Goal: Information Seeking & Learning: Learn about a topic

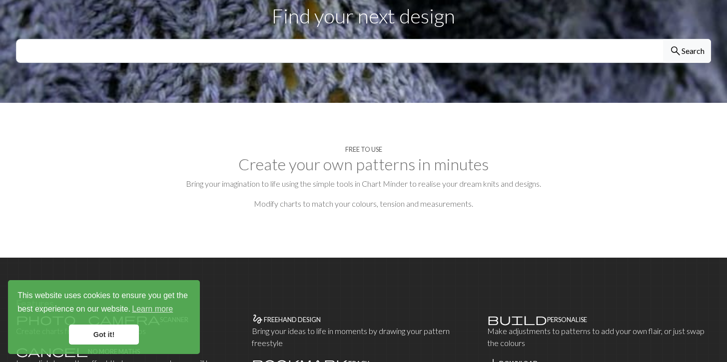
scroll to position [158, 0]
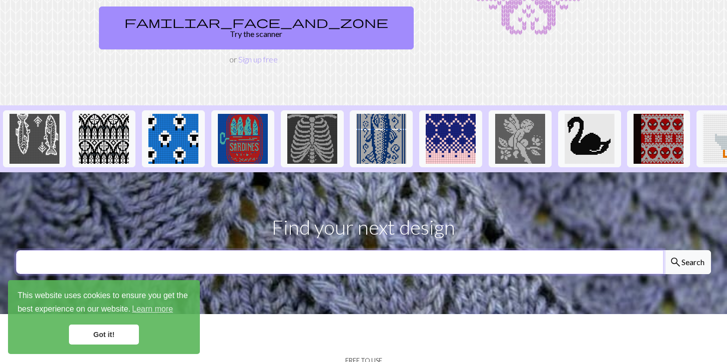
click at [333, 250] on input "text" at bounding box center [340, 262] width 648 height 24
type input "ㅠ"
type input "bomb"
click at [663, 250] on button "search Search" at bounding box center [687, 262] width 48 height 24
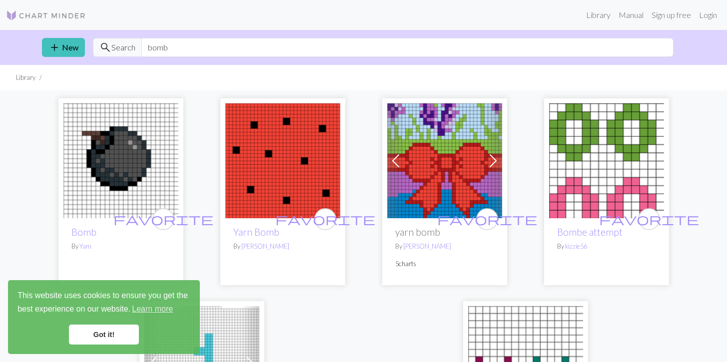
click at [216, 36] on div "add New search Search bomb" at bounding box center [364, 47] width 660 height 35
click at [209, 43] on input "bomb" at bounding box center [407, 47] width 532 height 19
type input "야"
type input "ㅇ"
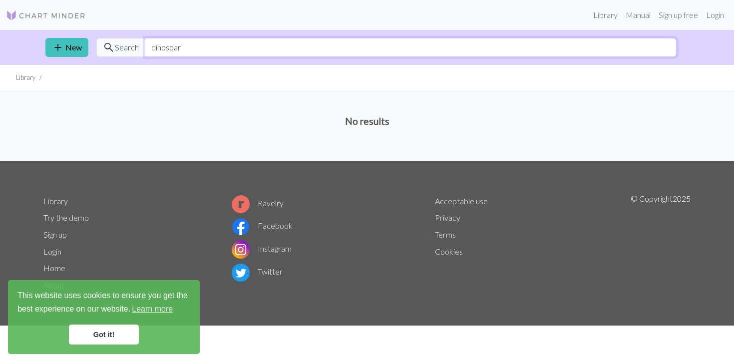
click at [165, 50] on input "dinosoar" at bounding box center [411, 47] width 532 height 19
type input "dinasoar"
click at [52, 19] on img at bounding box center [46, 15] width 80 height 12
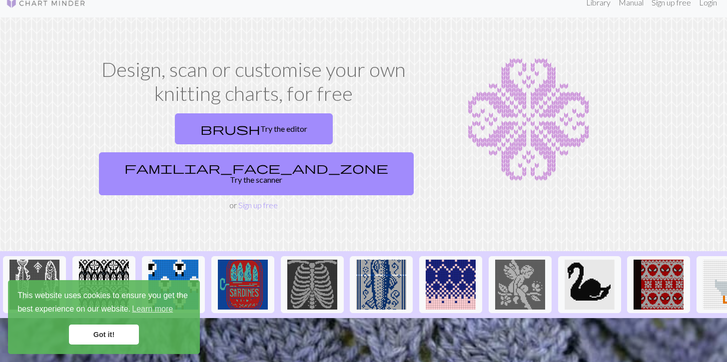
scroll to position [18, 0]
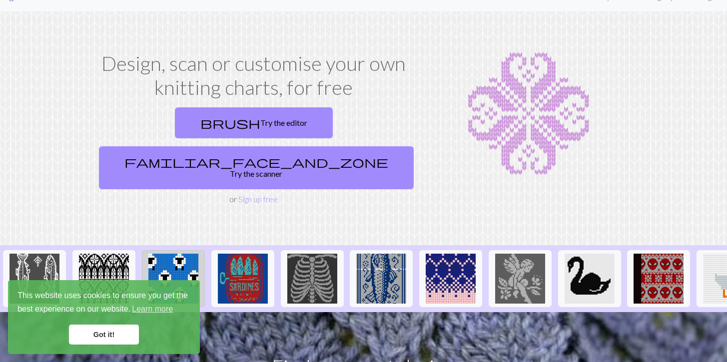
click at [172, 266] on img at bounding box center [173, 279] width 50 height 50
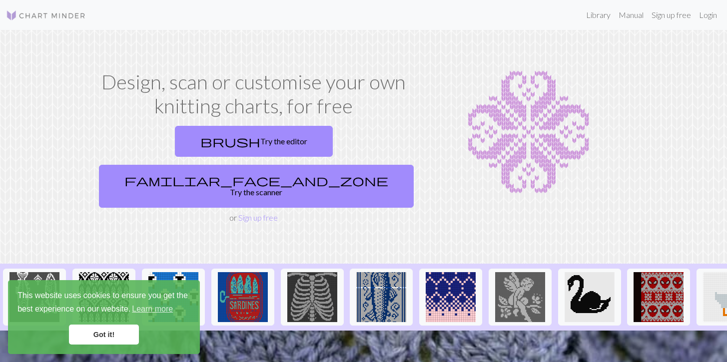
scroll to position [195, 0]
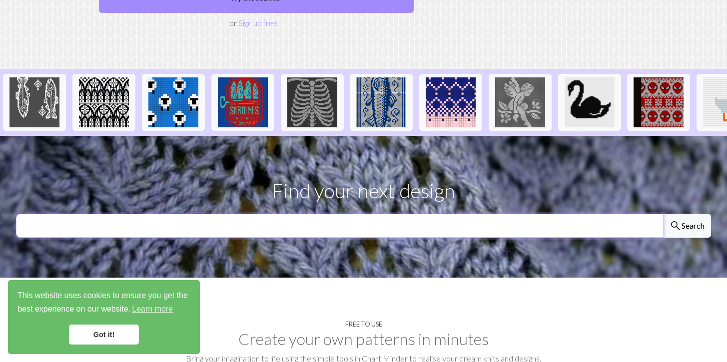
click at [315, 214] on input "text" at bounding box center [340, 226] width 648 height 24
paste input "Dinosaur"
type input "Dinosaur"
click at [663, 214] on button "search Search" at bounding box center [687, 226] width 48 height 24
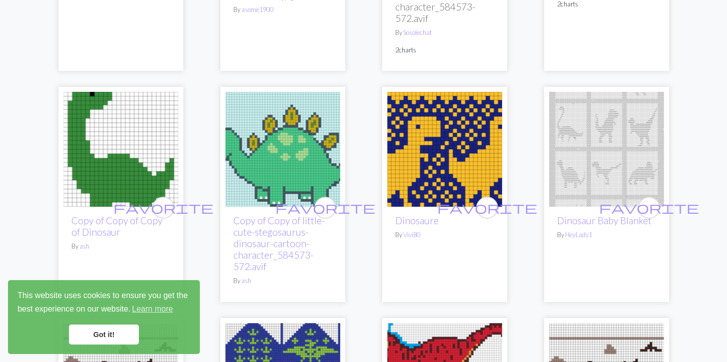
scroll to position [2252, 0]
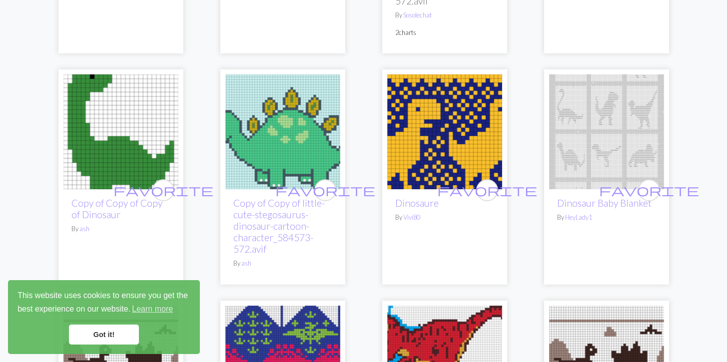
click at [431, 113] on img at bounding box center [444, 131] width 115 height 115
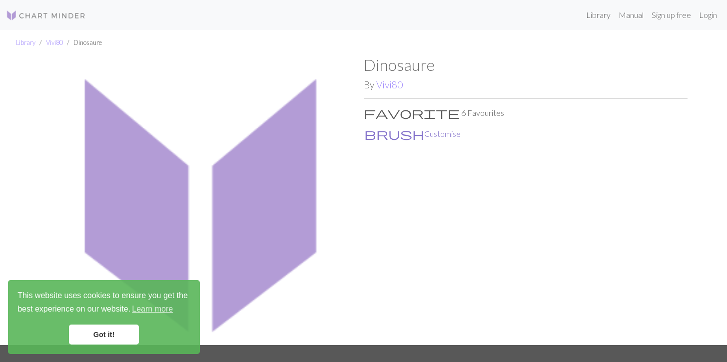
click at [373, 136] on span "brush" at bounding box center [394, 134] width 60 height 14
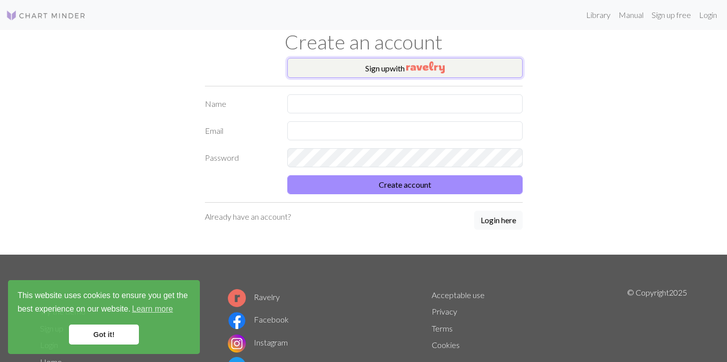
click at [414, 73] on button "Sign up with" at bounding box center [404, 68] width 235 height 20
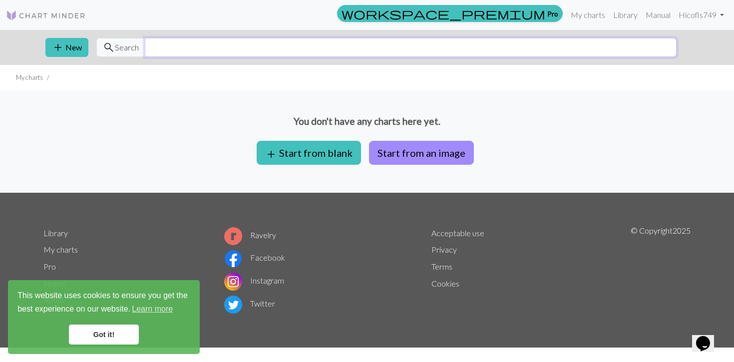
click at [213, 50] on input "text" at bounding box center [411, 47] width 532 height 19
paste input "Dinosaur"
type input "Dinosaur"
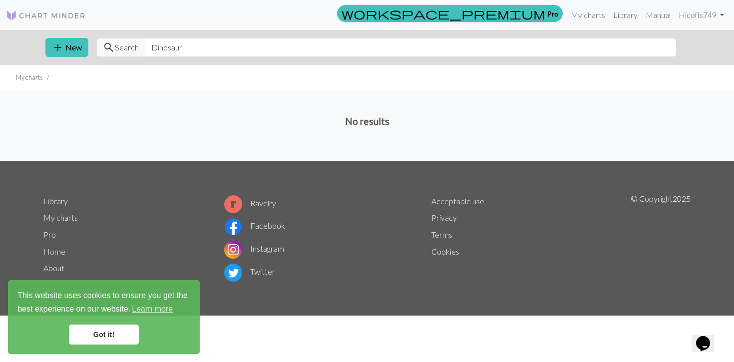
click at [73, 18] on img at bounding box center [46, 15] width 80 height 12
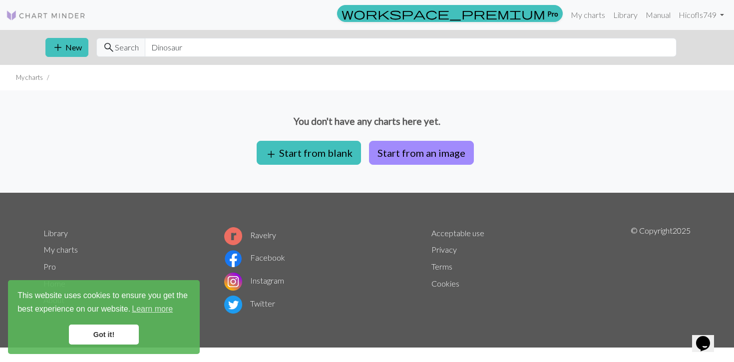
click at [66, 13] on img at bounding box center [46, 15] width 80 height 12
click at [24, 17] on img at bounding box center [46, 15] width 80 height 12
click at [615, 14] on link "Library" at bounding box center [626, 15] width 32 height 20
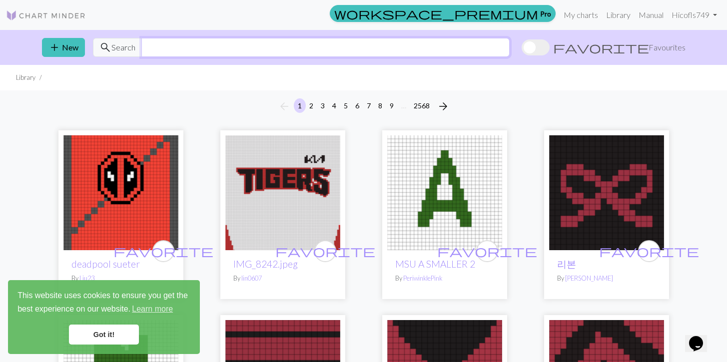
click at [337, 54] on input "text" at bounding box center [325, 47] width 368 height 19
paste input "Dinosaur"
type input "Dinosaur"
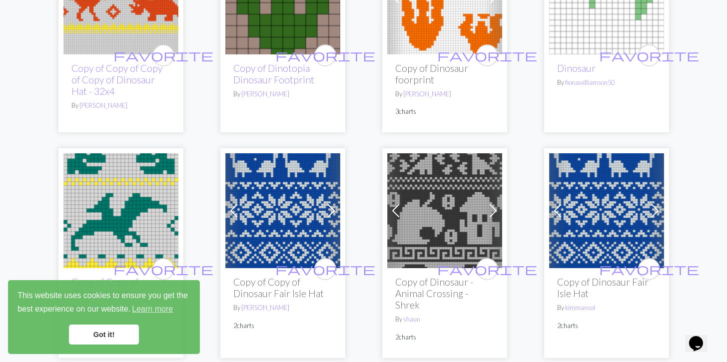
scroll to position [1115, 0]
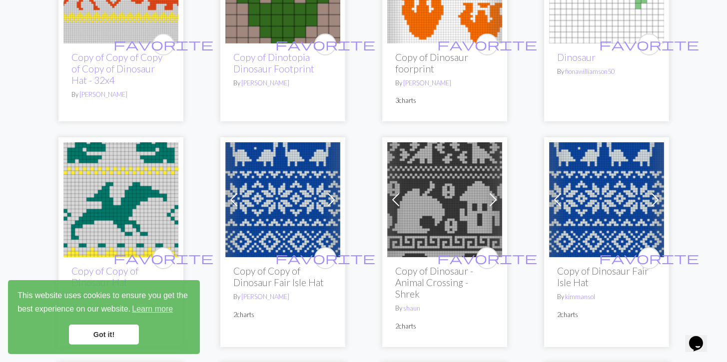
click at [441, 242] on img at bounding box center [444, 199] width 115 height 115
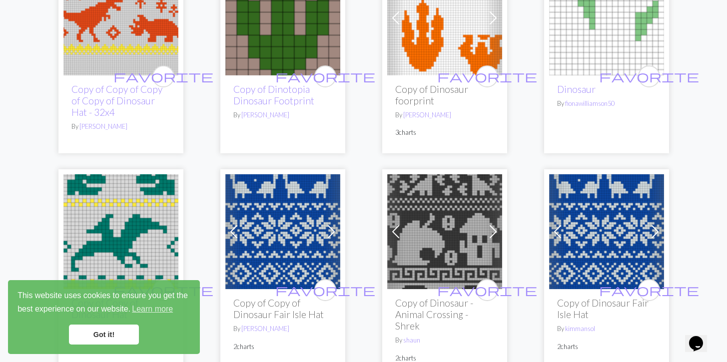
scroll to position [1089, 0]
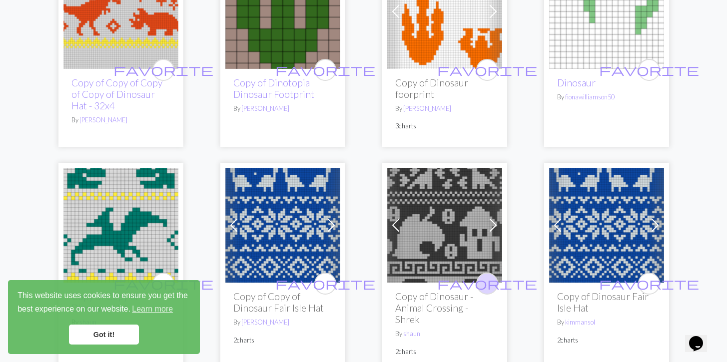
click at [495, 282] on button "favorite" at bounding box center [487, 284] width 22 height 22
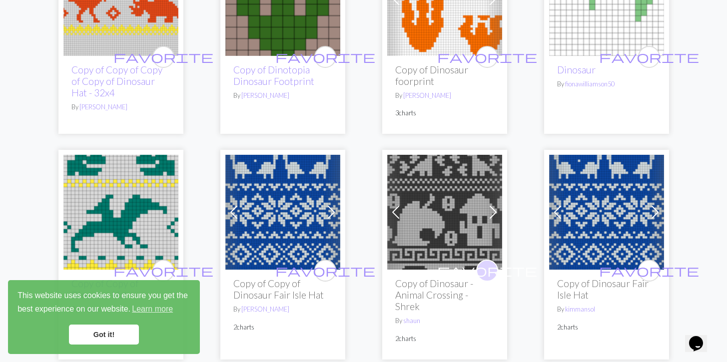
scroll to position [1109, 0]
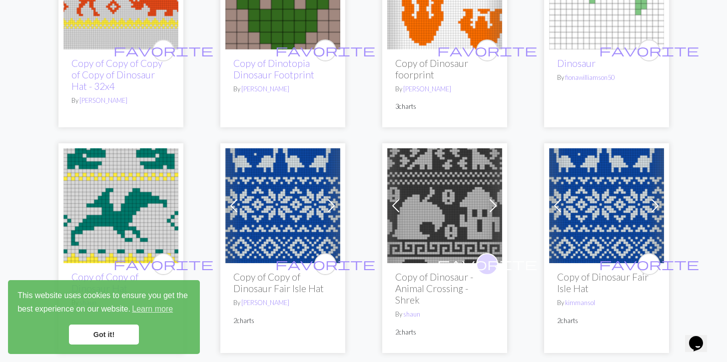
click at [486, 269] on span "favorite" at bounding box center [487, 263] width 100 height 15
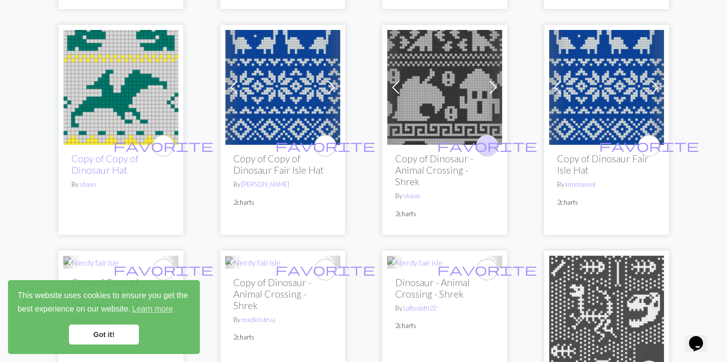
click at [486, 149] on span "favorite" at bounding box center [487, 145] width 100 height 15
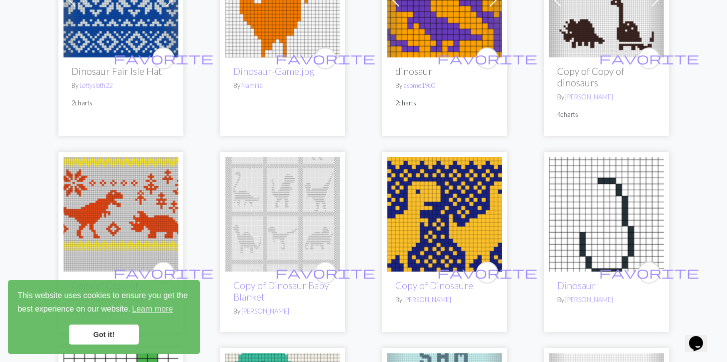
scroll to position [1777, 0]
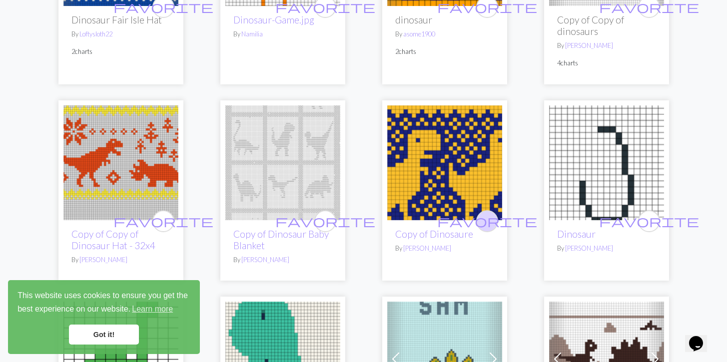
click at [487, 214] on span "favorite" at bounding box center [487, 220] width 100 height 15
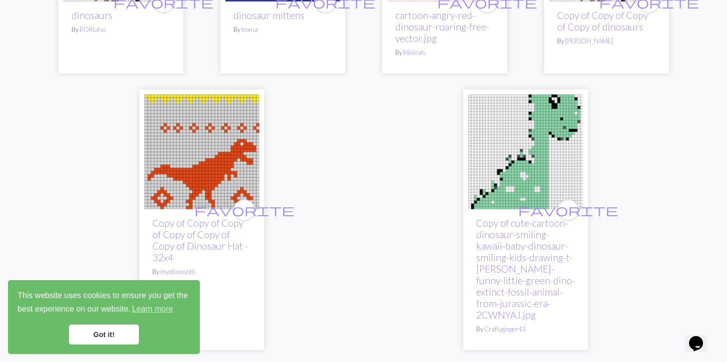
scroll to position [2723, 0]
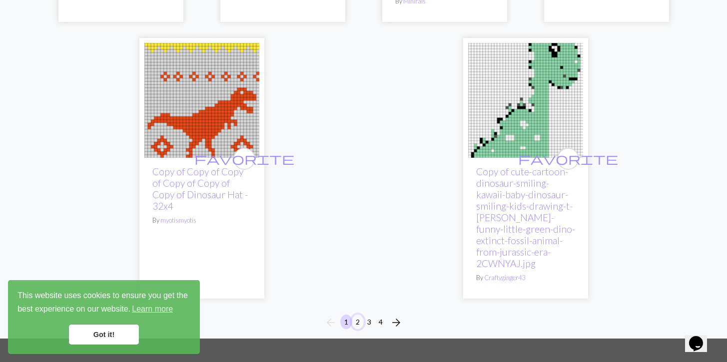
click at [359, 315] on button "2" at bounding box center [358, 322] width 12 height 14
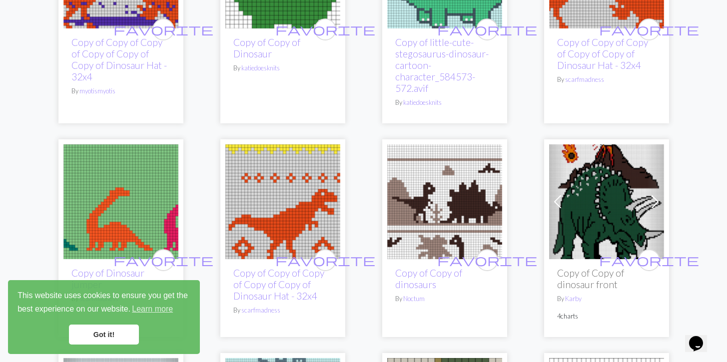
scroll to position [449, 0]
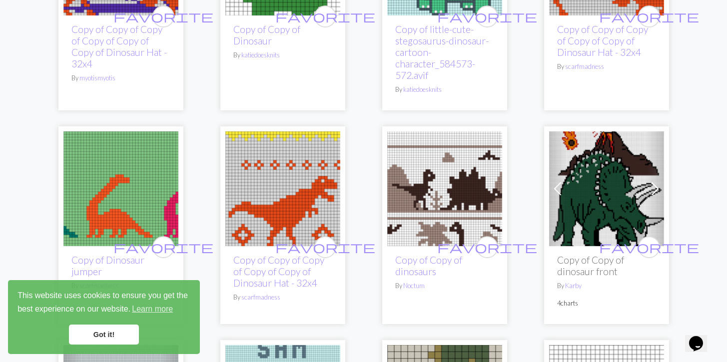
click at [94, 185] on img at bounding box center [120, 188] width 115 height 115
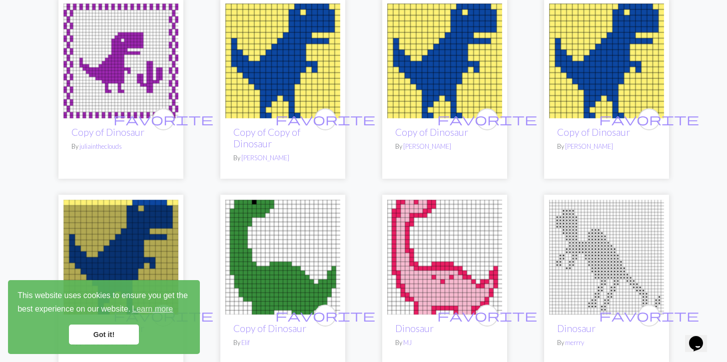
scroll to position [959, 0]
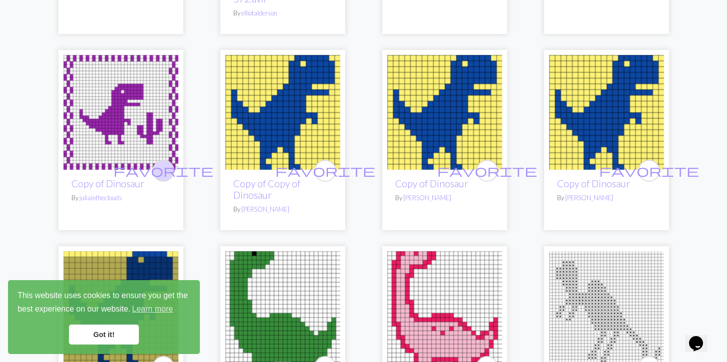
click at [168, 176] on span "favorite" at bounding box center [163, 170] width 100 height 15
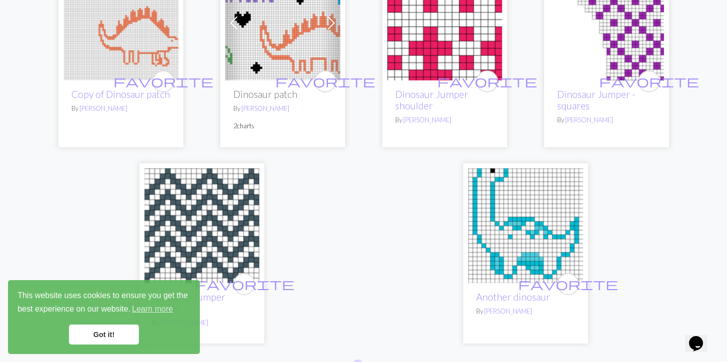
scroll to position [2705, 0]
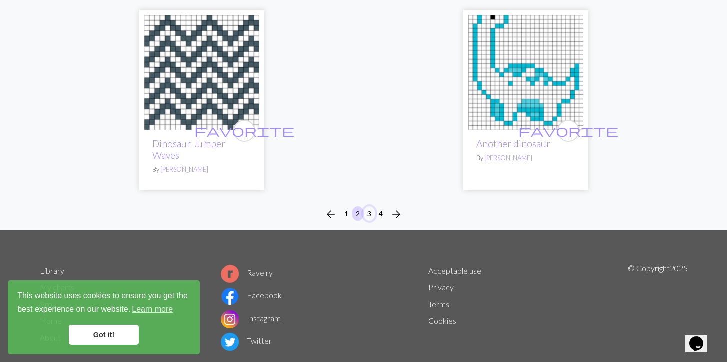
click at [370, 206] on button "3" at bounding box center [369, 213] width 12 height 14
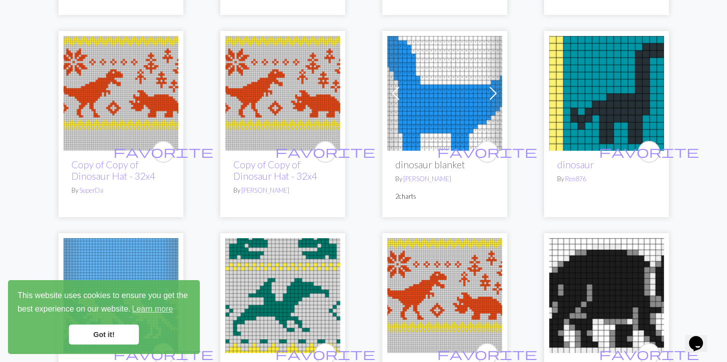
scroll to position [1901, 0]
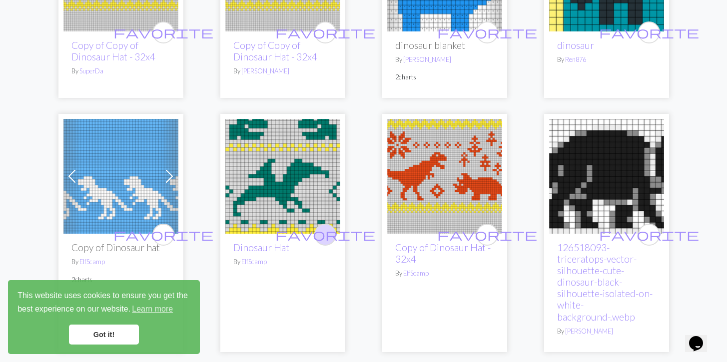
click at [322, 227] on span "favorite" at bounding box center [325, 234] width 100 height 15
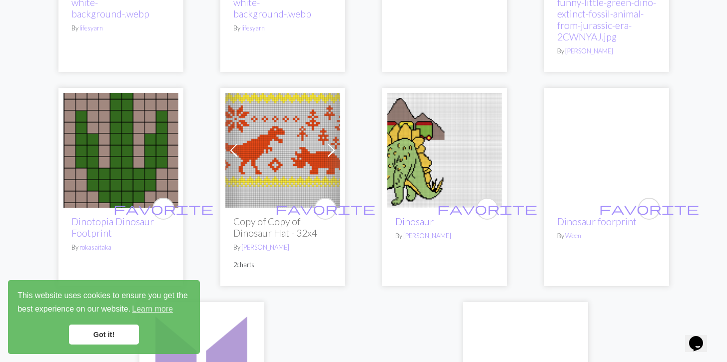
scroll to position [2407, 0]
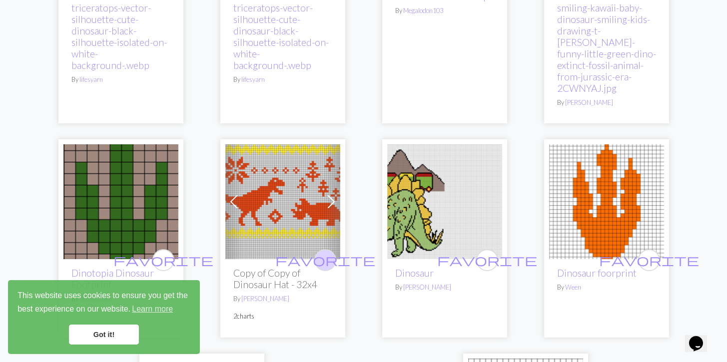
click at [324, 252] on span "favorite" at bounding box center [325, 259] width 100 height 15
click at [647, 252] on span "favorite" at bounding box center [649, 259] width 100 height 15
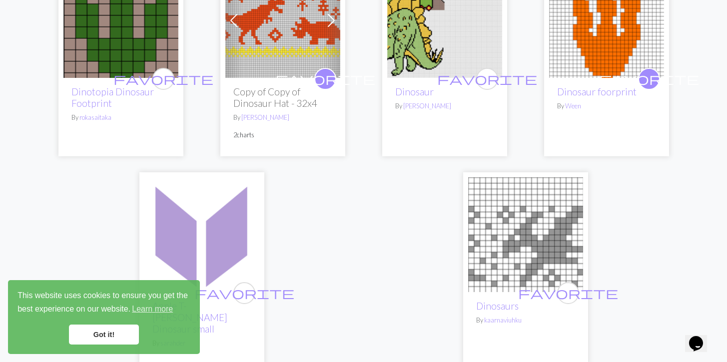
scroll to position [2702, 0]
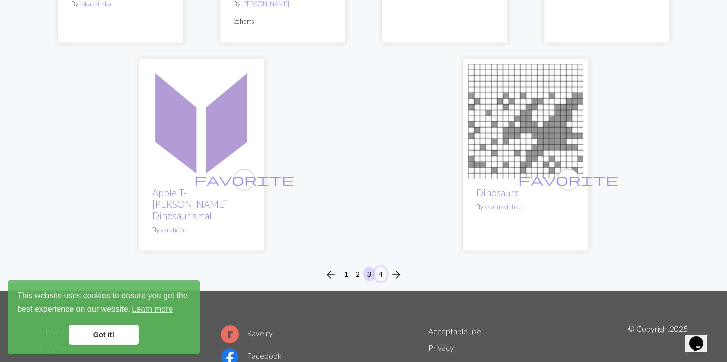
click at [385, 267] on button "4" at bounding box center [381, 274] width 12 height 14
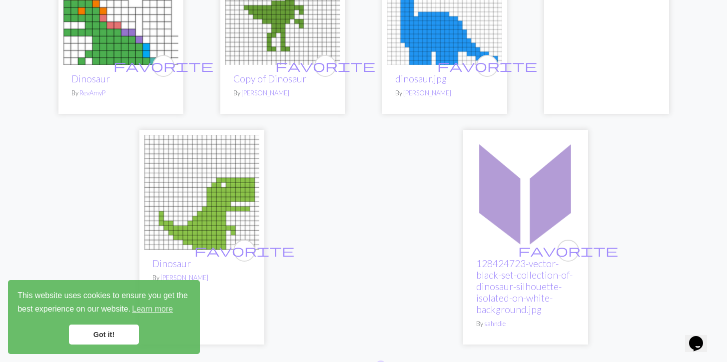
scroll to position [1300, 0]
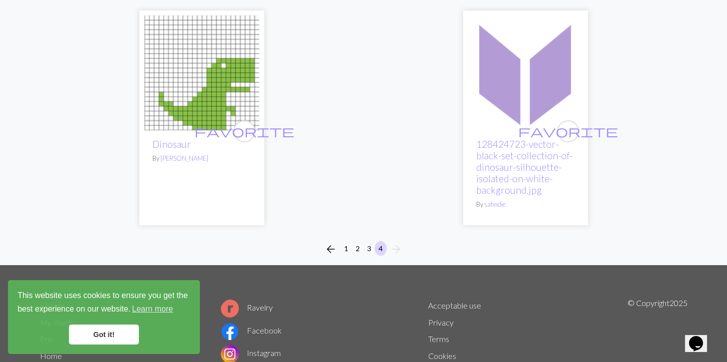
drag, startPoint x: 343, startPoint y: 172, endPoint x: 359, endPoint y: 20, distance: 153.2
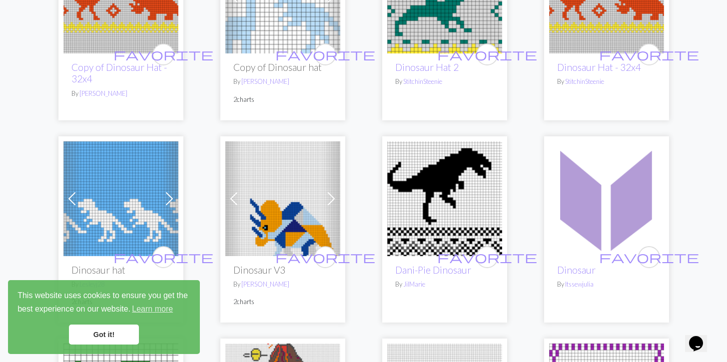
scroll to position [0, 0]
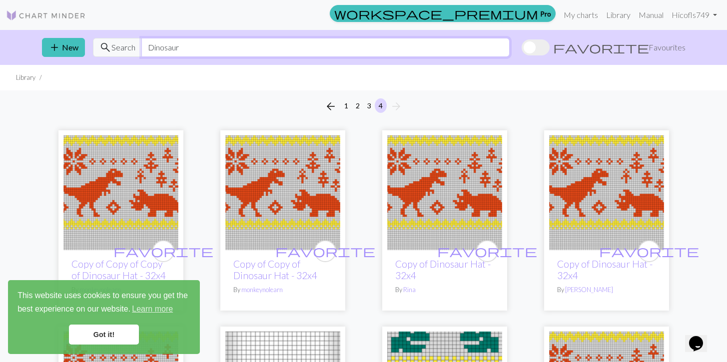
click at [203, 55] on input "Dinosaur" at bounding box center [325, 47] width 368 height 19
type input "ㄴ"
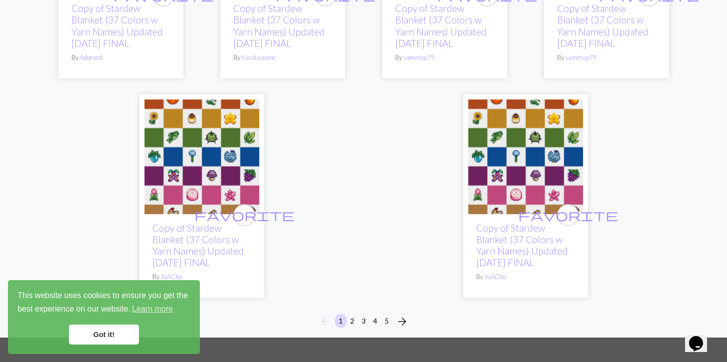
scroll to position [2774, 0]
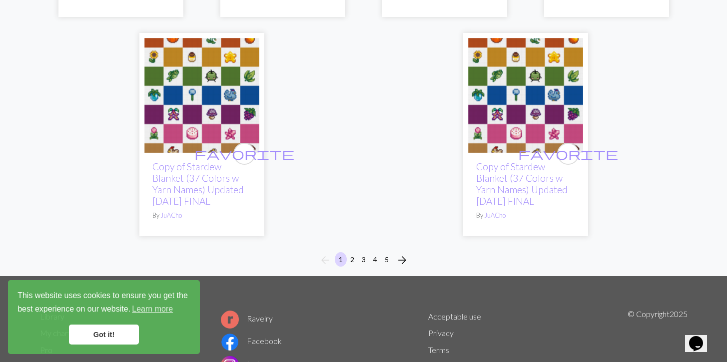
type input "stardew"
click at [355, 267] on button "2" at bounding box center [352, 259] width 12 height 14
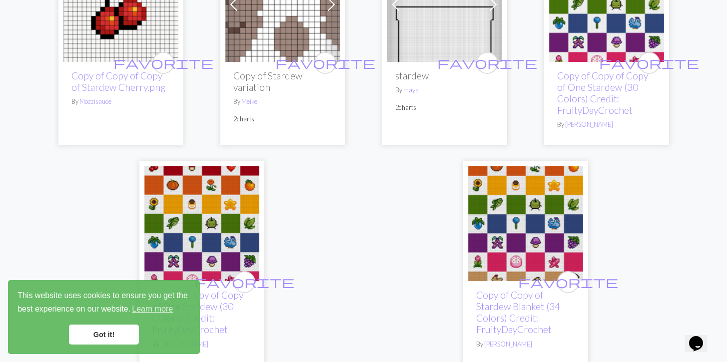
scroll to position [2565, 0]
